Goal: Task Accomplishment & Management: Use online tool/utility

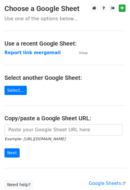
click at [26, 51] on strong "Report link mergemail" at bounding box center [32, 52] width 56 height 5
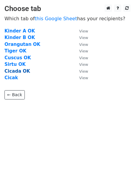
click at [15, 70] on strong "Cicada OK" at bounding box center [17, 70] width 26 height 5
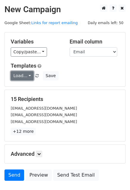
click at [20, 75] on link "Load..." at bounding box center [22, 75] width 23 height 9
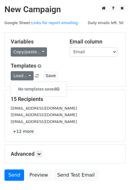
click at [35, 56] on div "Variables Copy/paste... {{First Name}} {{Email}} {{Attachment}}" at bounding box center [35, 47] width 59 height 18
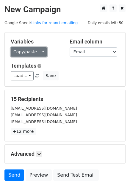
click at [35, 52] on link "Copy/paste..." at bounding box center [29, 51] width 36 height 9
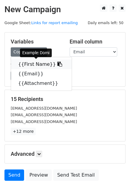
click at [37, 63] on link "{{First Name}}" at bounding box center [41, 65] width 61 height 10
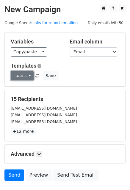
click at [23, 77] on link "Load..." at bounding box center [22, 75] width 23 height 9
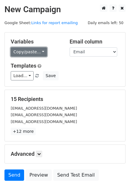
click at [25, 49] on link "Copy/paste..." at bounding box center [29, 51] width 36 height 9
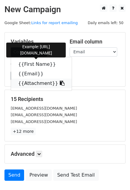
click at [28, 82] on link "{{Attachment}}" at bounding box center [41, 84] width 61 height 10
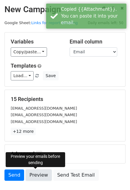
click at [39, 176] on link "Preview" at bounding box center [39, 174] width 26 height 11
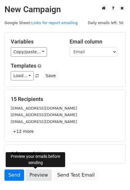
click at [42, 173] on link "Preview" at bounding box center [39, 174] width 26 height 11
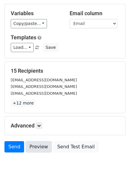
scroll to position [40, 0]
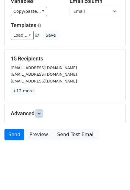
click at [38, 113] on link at bounding box center [39, 113] width 7 height 7
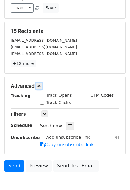
scroll to position [70, 0]
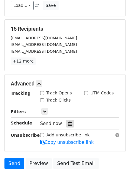
click at [68, 122] on icon at bounding box center [70, 123] width 4 height 4
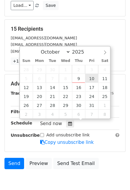
type input "2025-10-10 12:00"
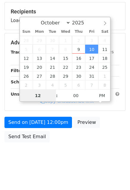
scroll to position [89, 0]
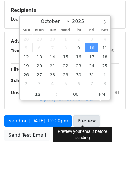
click at [80, 122] on link "Preview" at bounding box center [87, 120] width 26 height 11
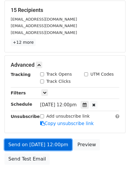
click at [34, 146] on link "Send on Oct 10 at 12:00pm" at bounding box center [38, 144] width 68 height 11
